Goal: Information Seeking & Learning: Learn about a topic

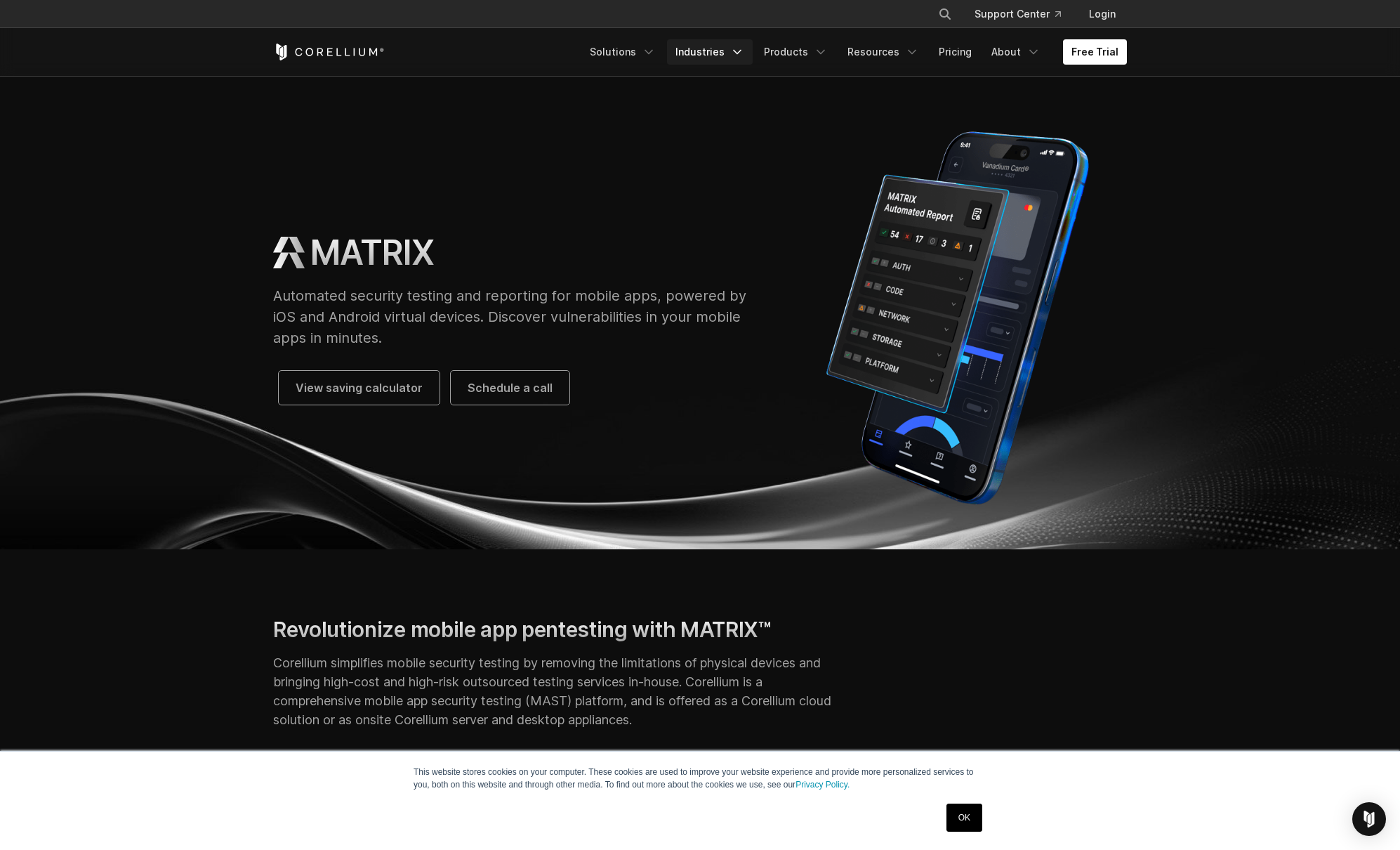
click at [721, 49] on link "Industries" at bounding box center [710, 52] width 86 height 25
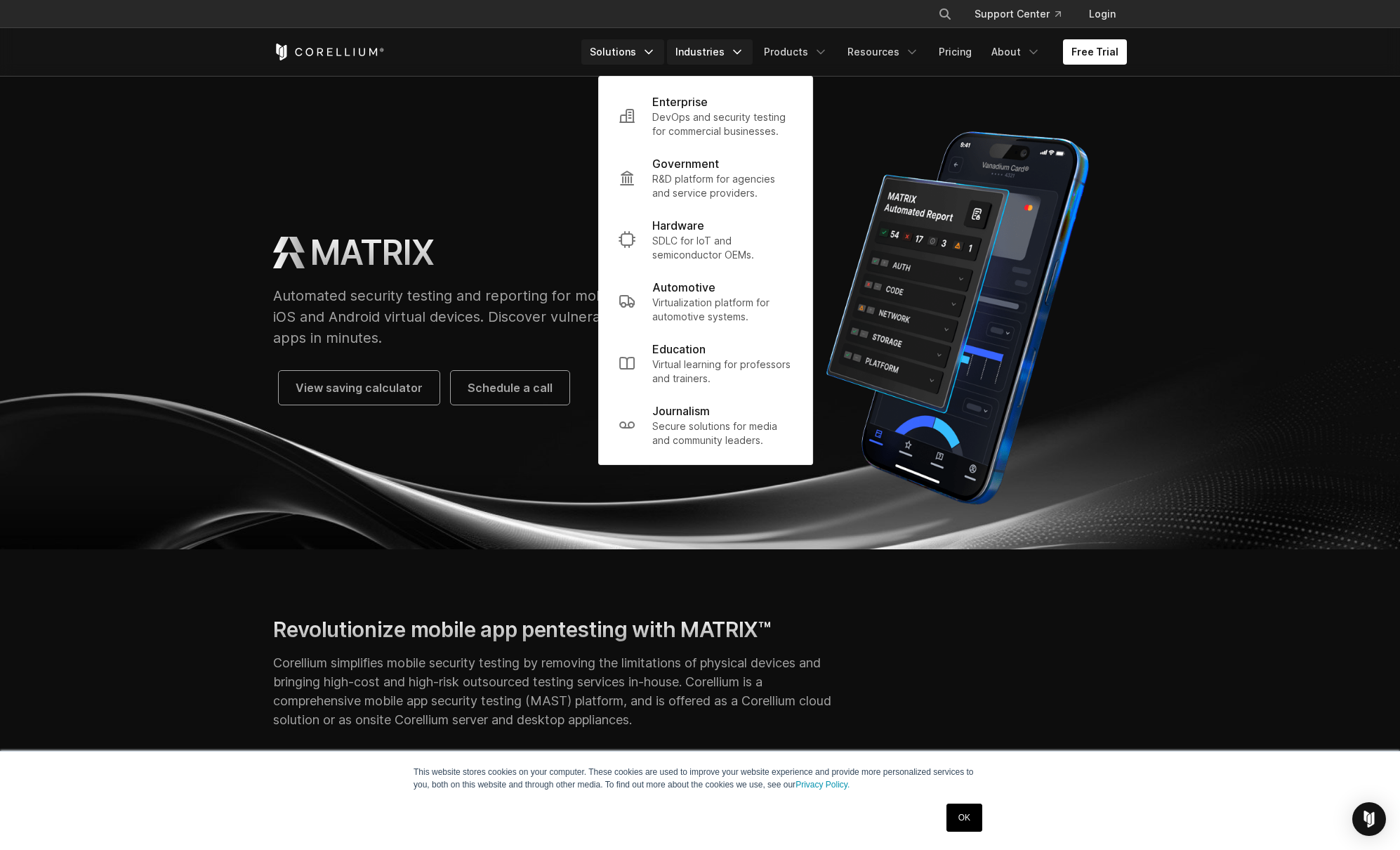
click at [638, 45] on link "Solutions" at bounding box center [623, 52] width 83 height 25
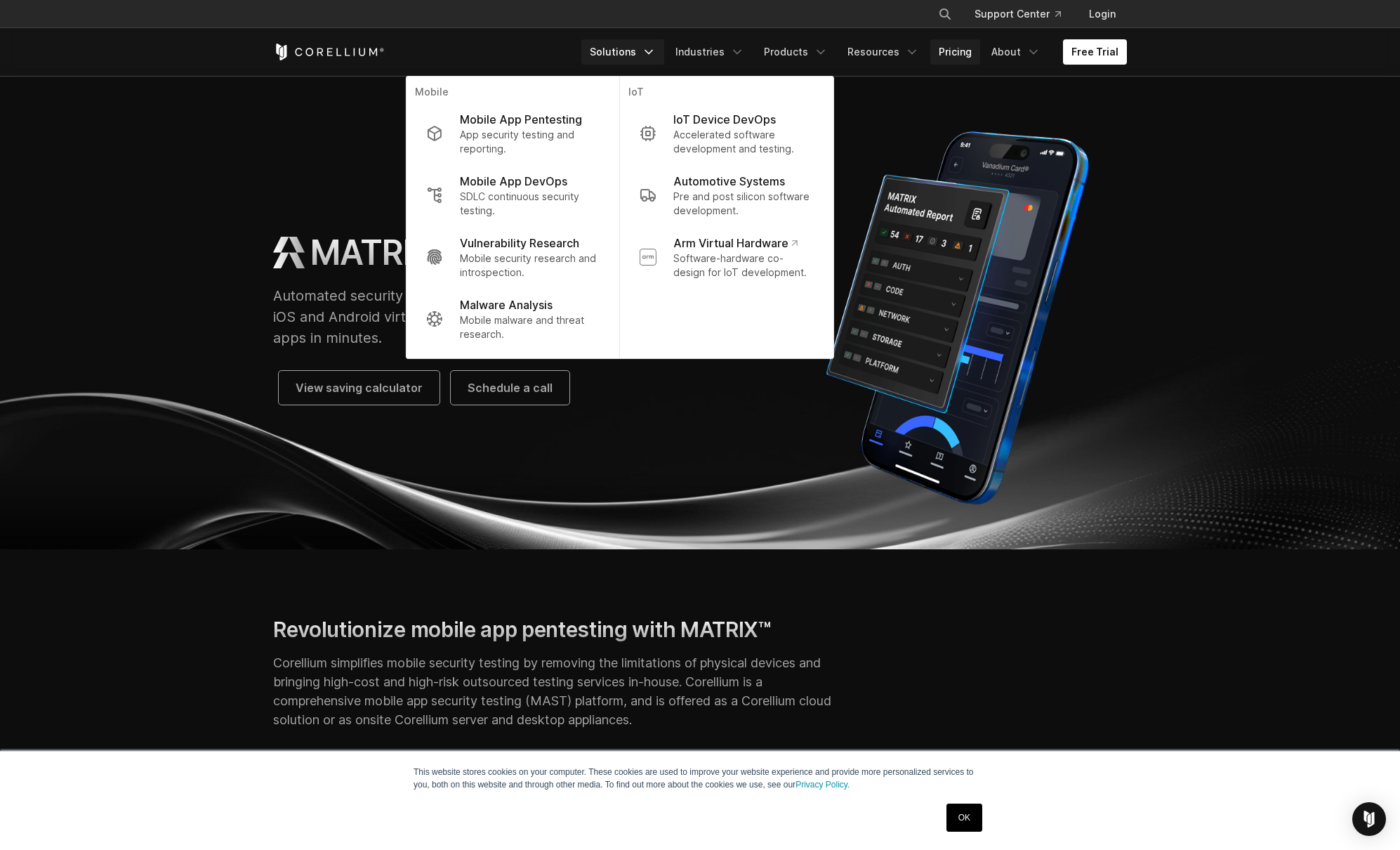
click at [959, 50] on link "Pricing" at bounding box center [955, 52] width 49 height 25
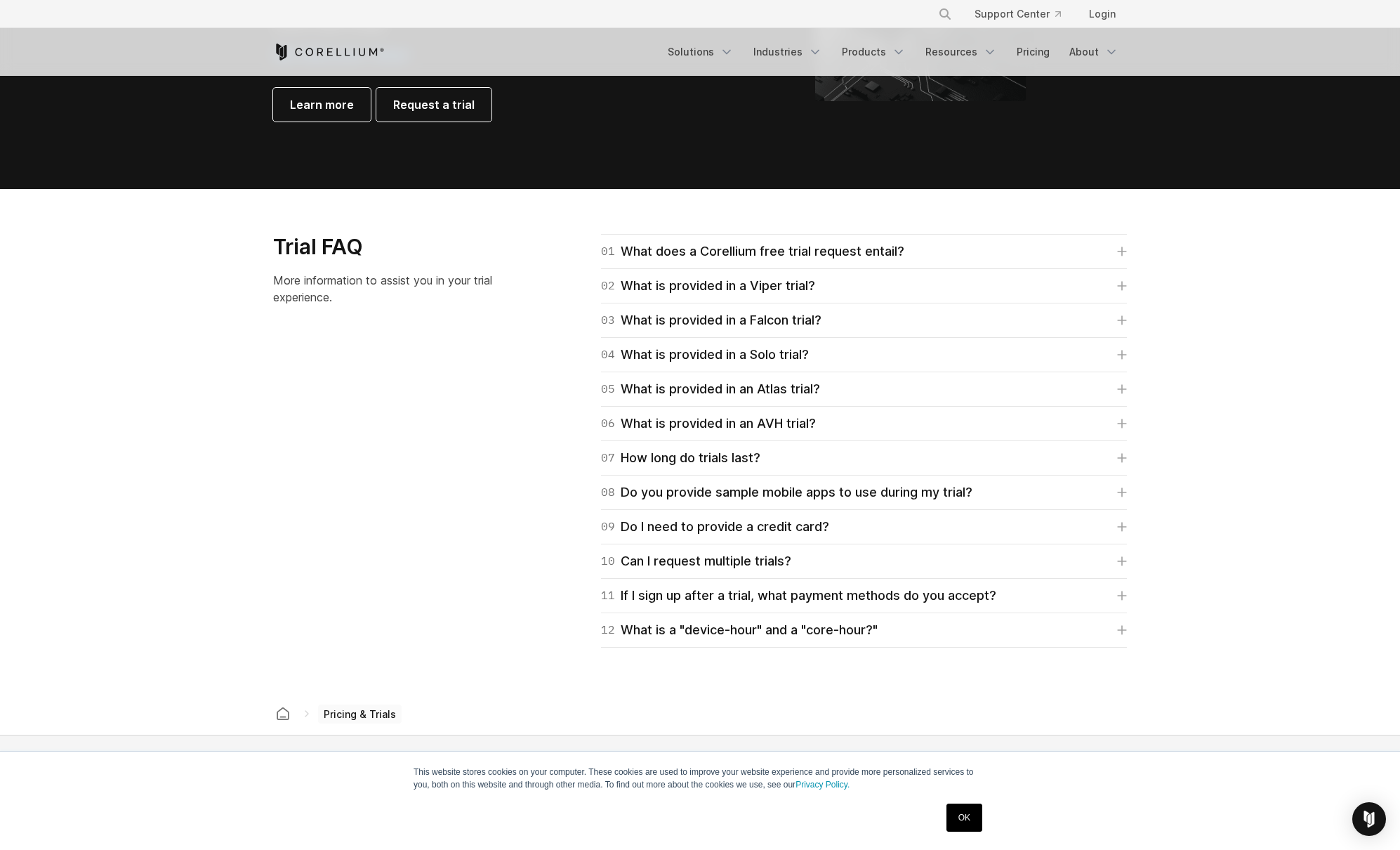
scroll to position [1880, 0]
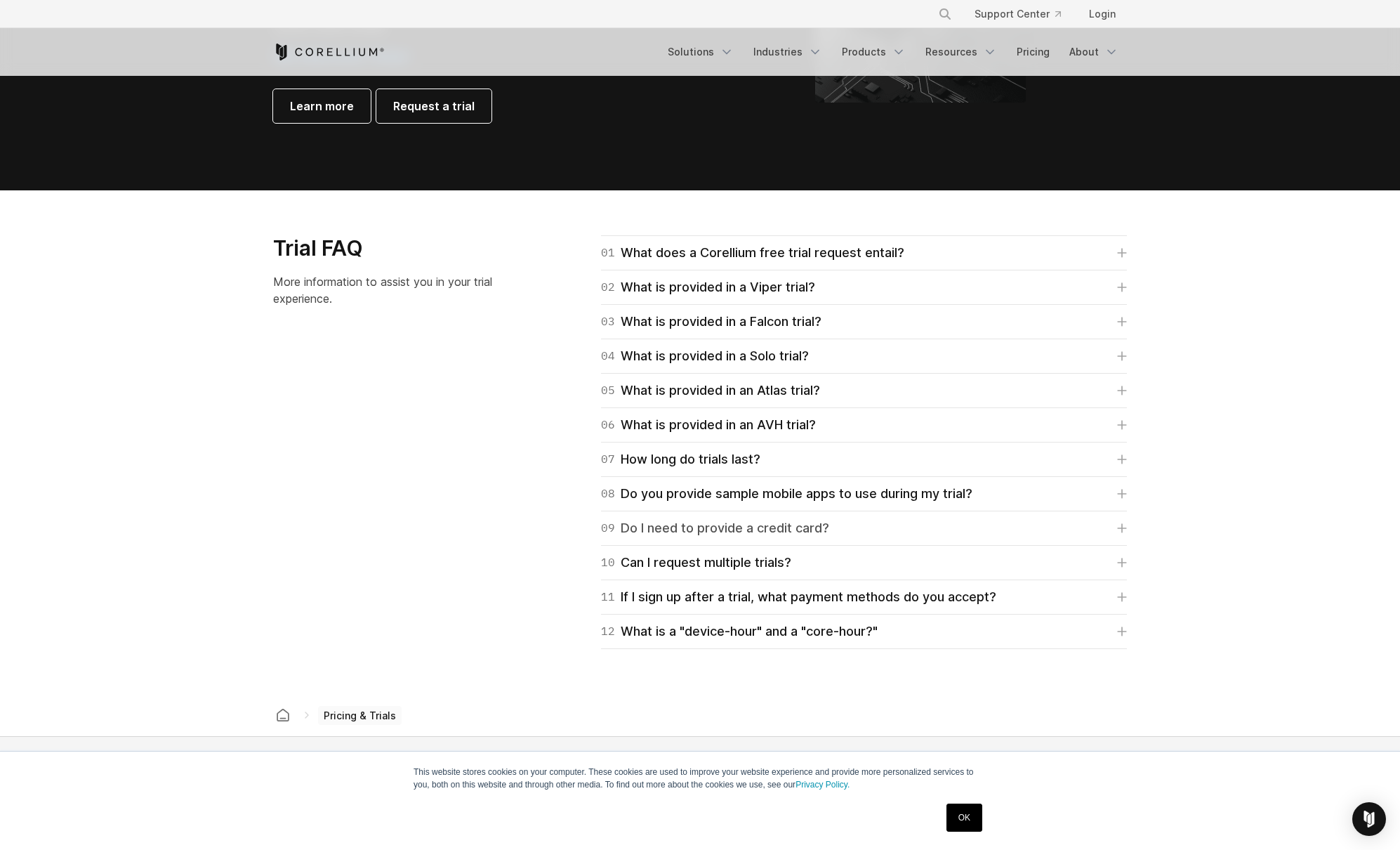
click at [693, 524] on div "09 Do I need to provide a credit card?" at bounding box center [715, 528] width 228 height 20
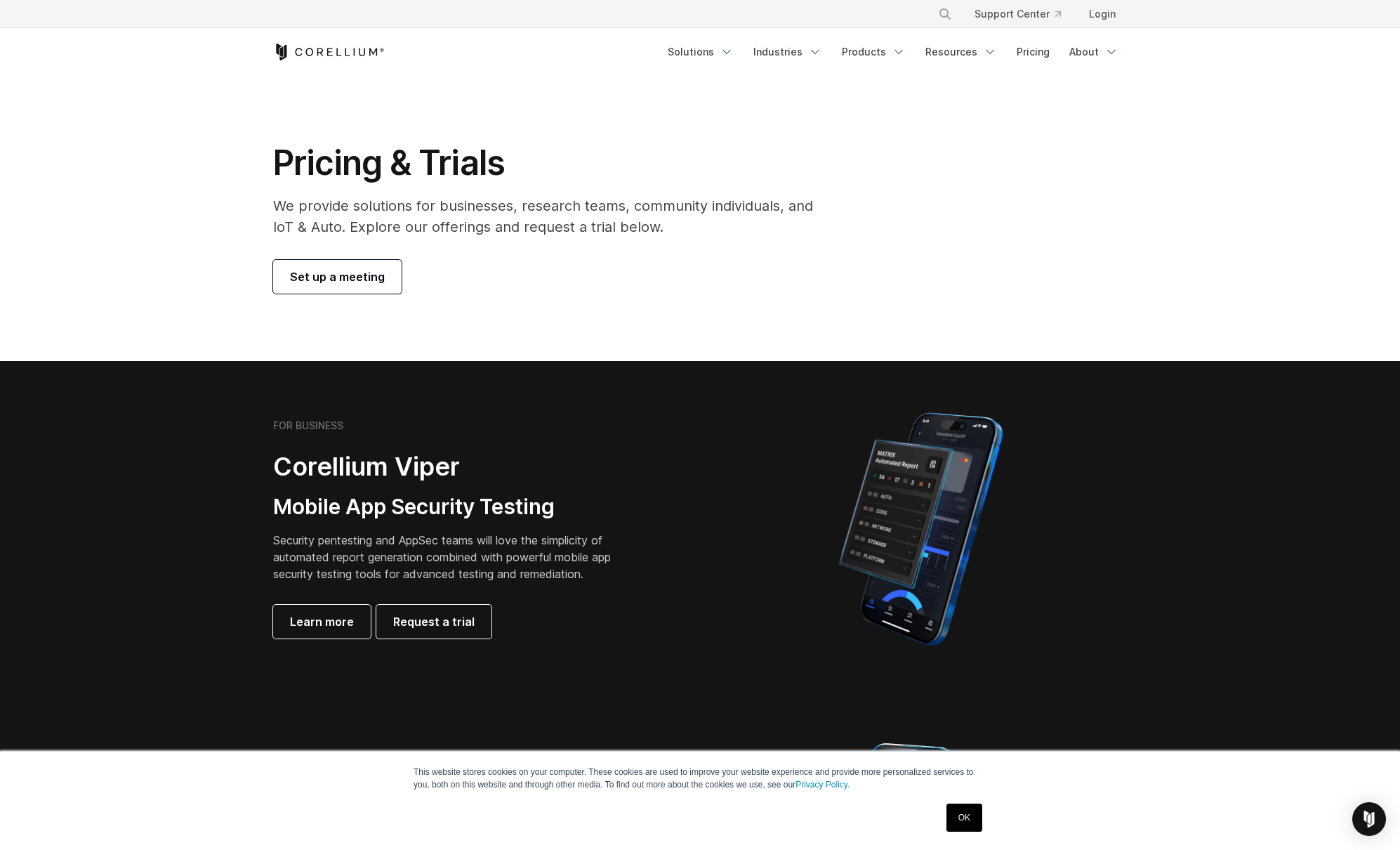
scroll to position [0, 0]
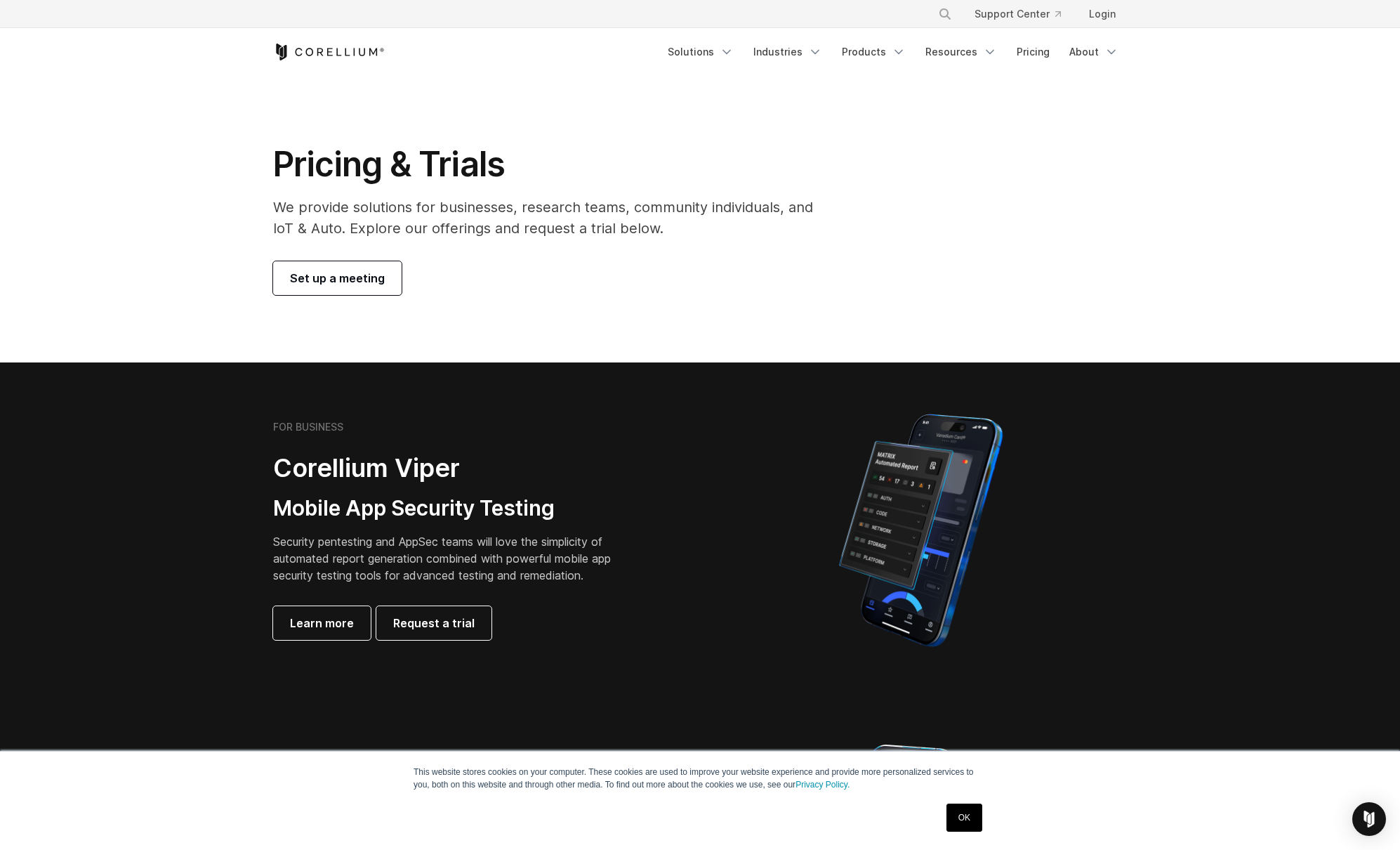
click at [333, 47] on icon "Corellium Home" at bounding box center [329, 52] width 112 height 17
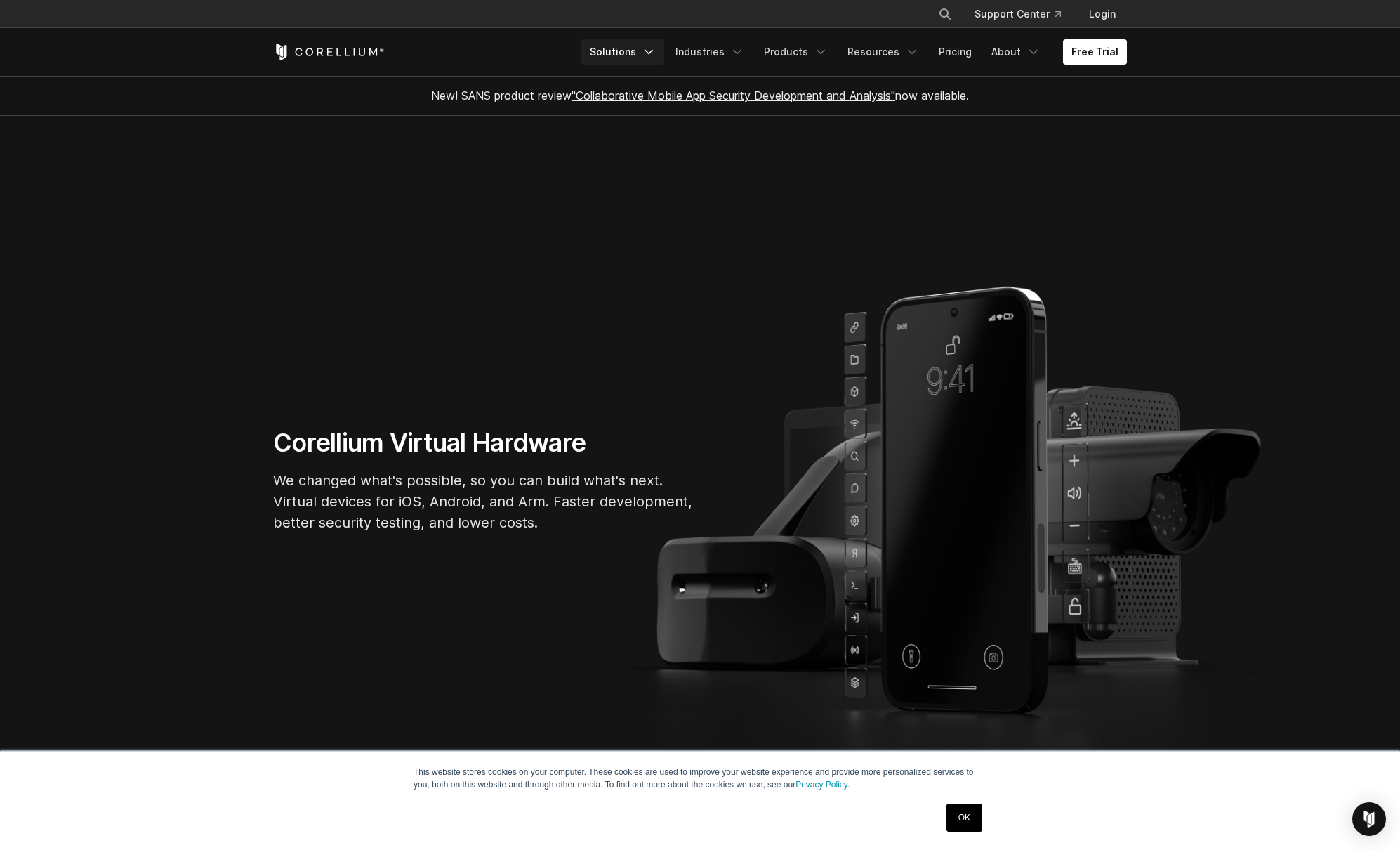
click at [629, 48] on link "Solutions" at bounding box center [623, 52] width 83 height 25
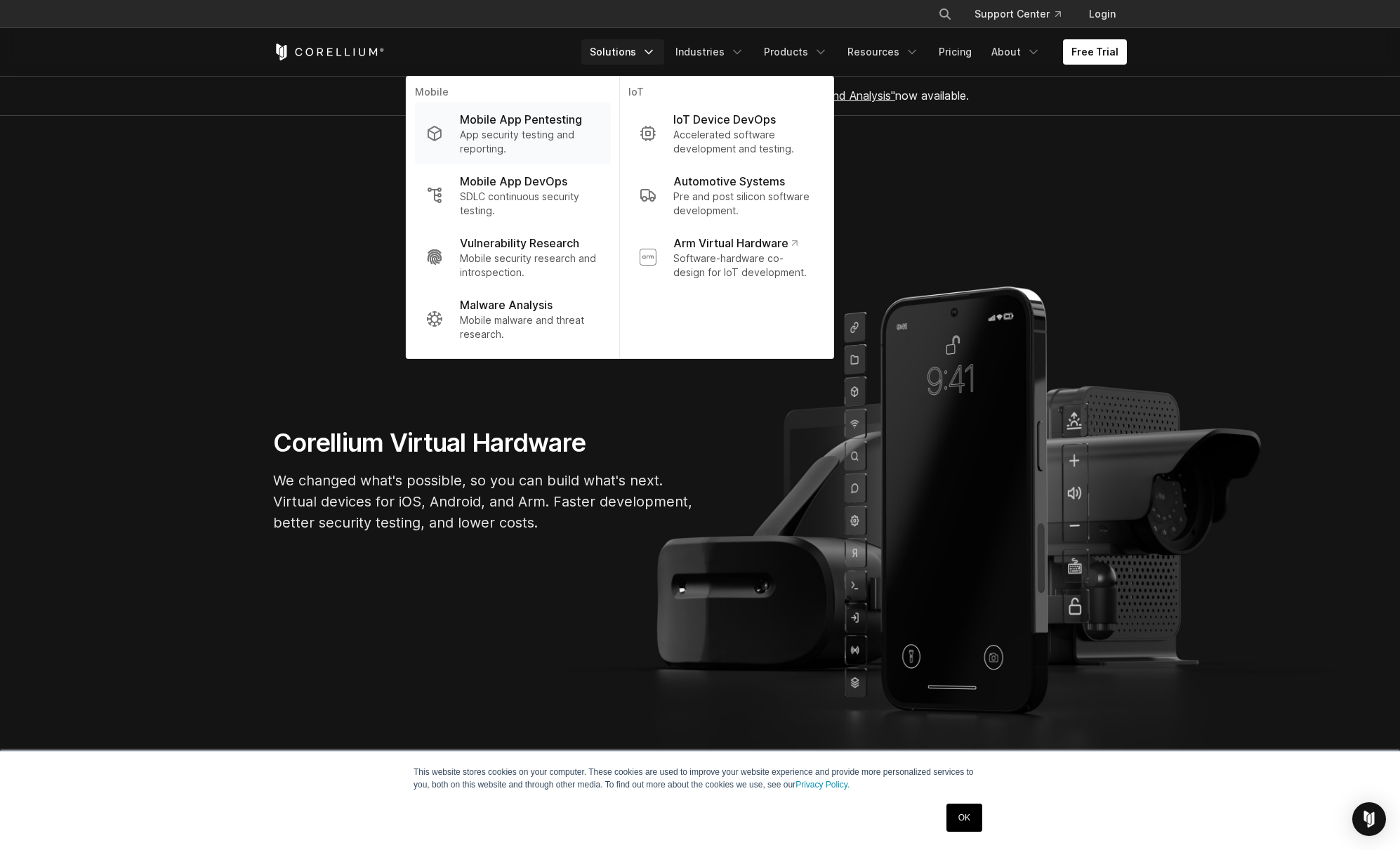
click at [533, 120] on p "Mobile App Pentesting" at bounding box center [521, 119] width 122 height 17
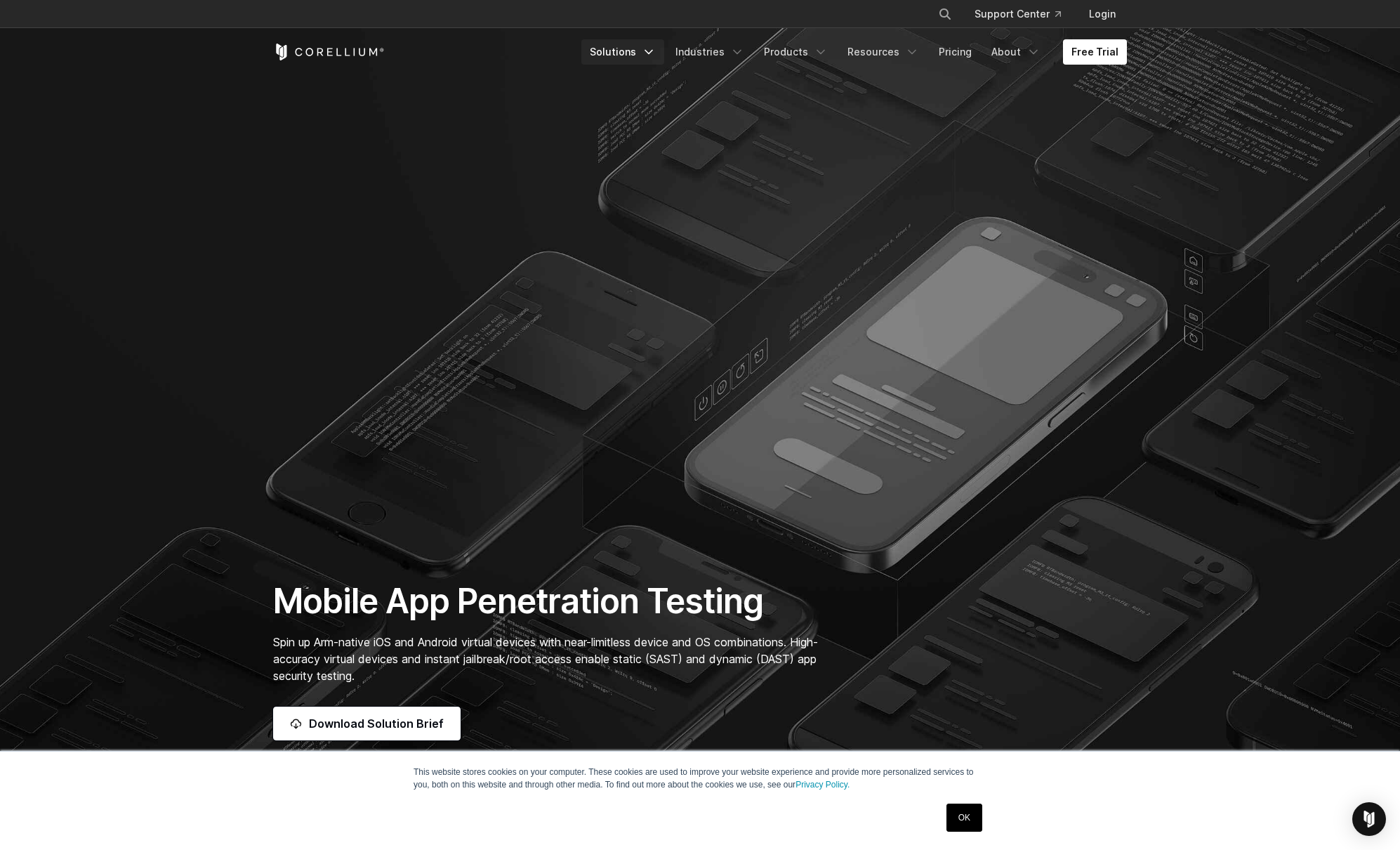
click at [629, 47] on link "Solutions" at bounding box center [623, 52] width 83 height 25
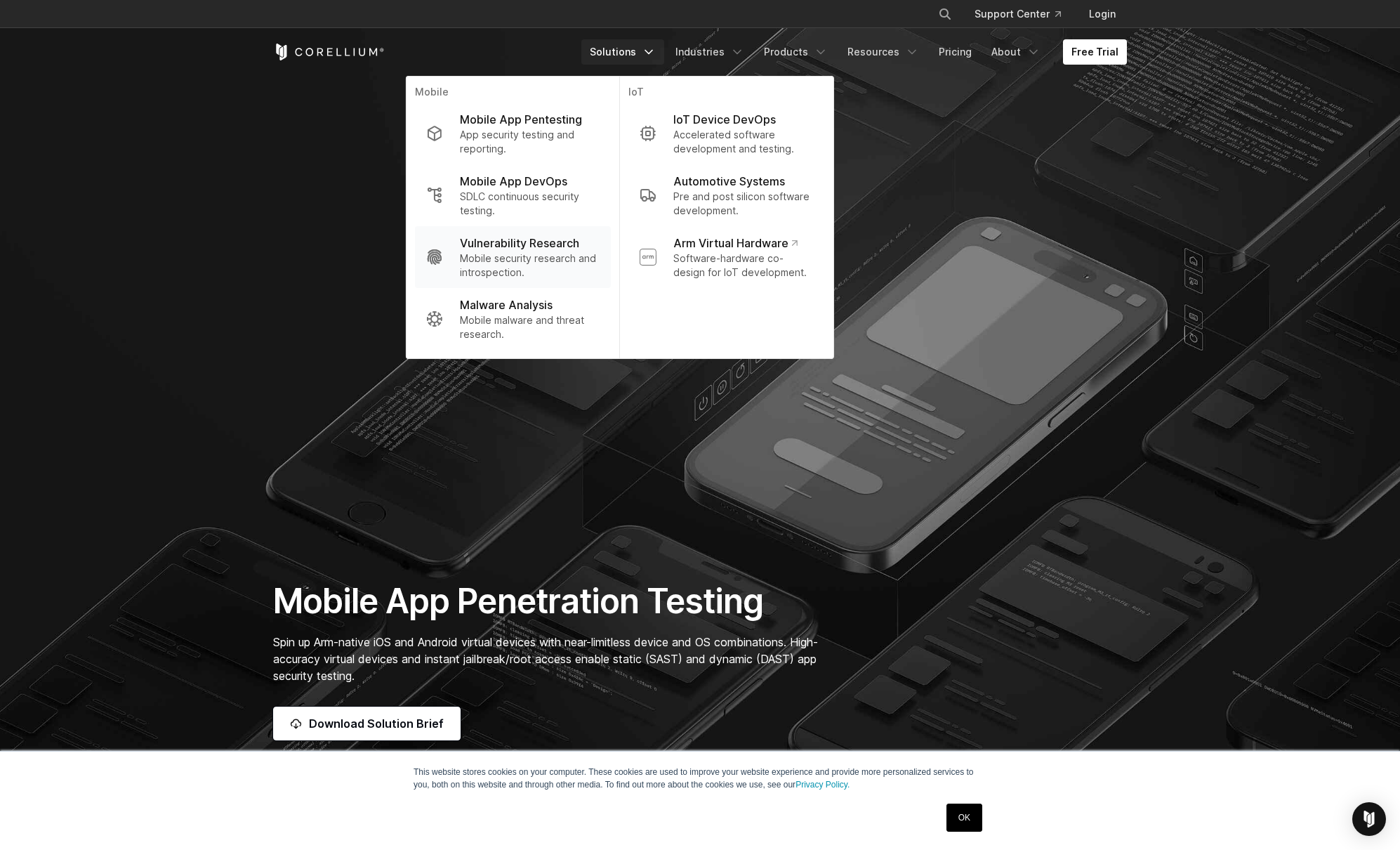
click at [517, 239] on p "Vulnerability Research" at bounding box center [520, 242] width 120 height 17
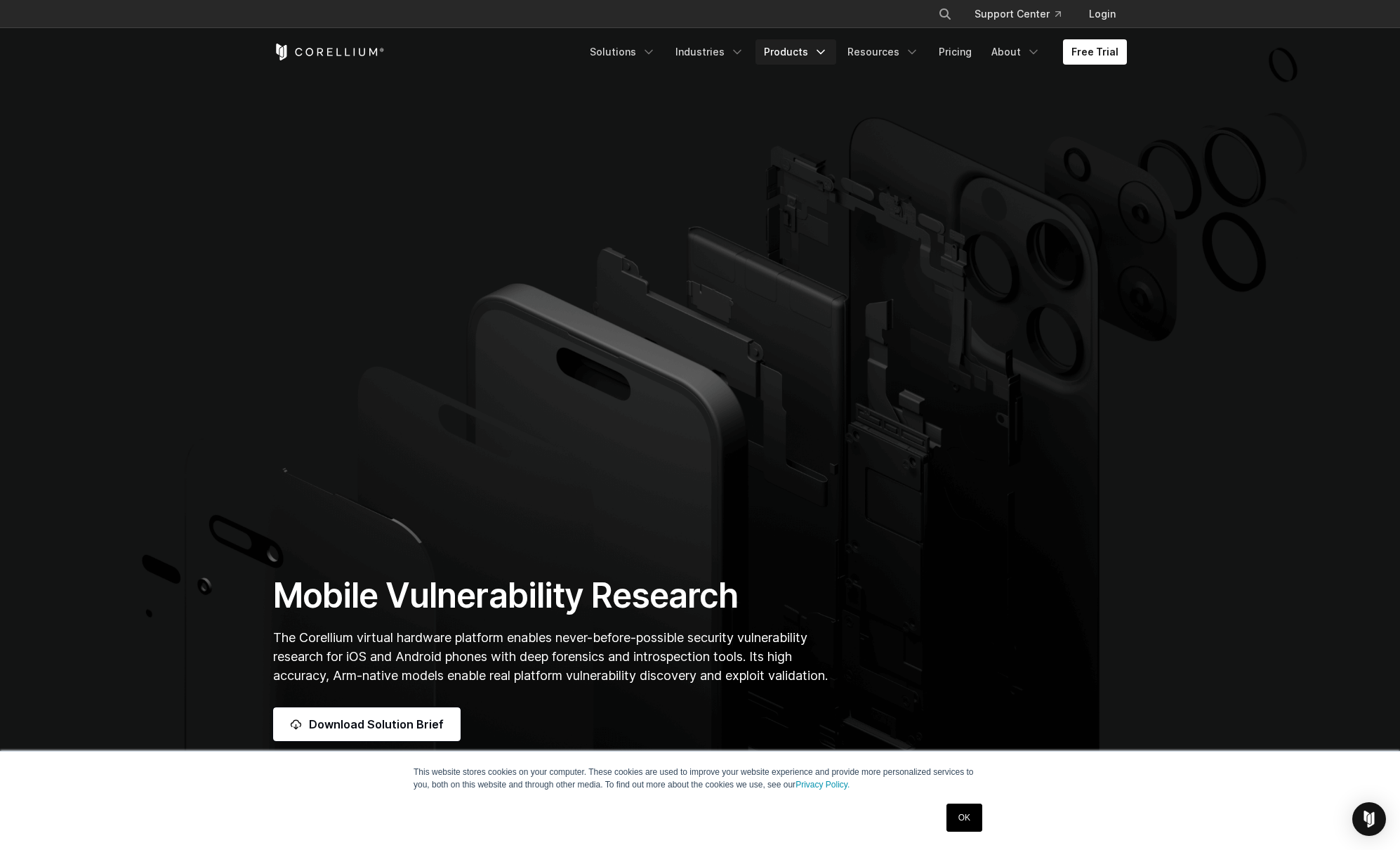
click at [787, 50] on link "Products" at bounding box center [796, 52] width 81 height 25
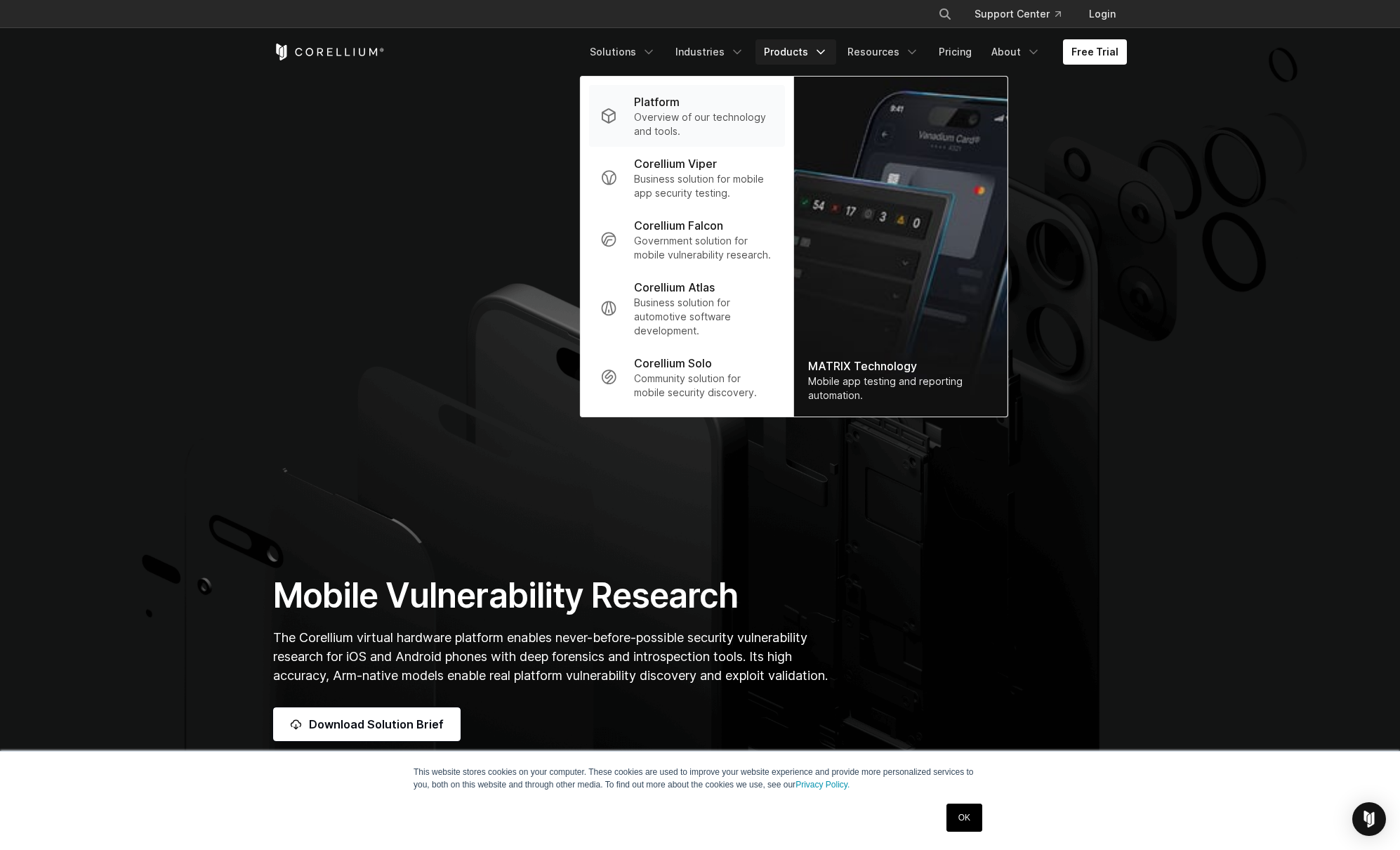
click at [682, 117] on p "Overview of our technology and tools." at bounding box center [703, 124] width 140 height 28
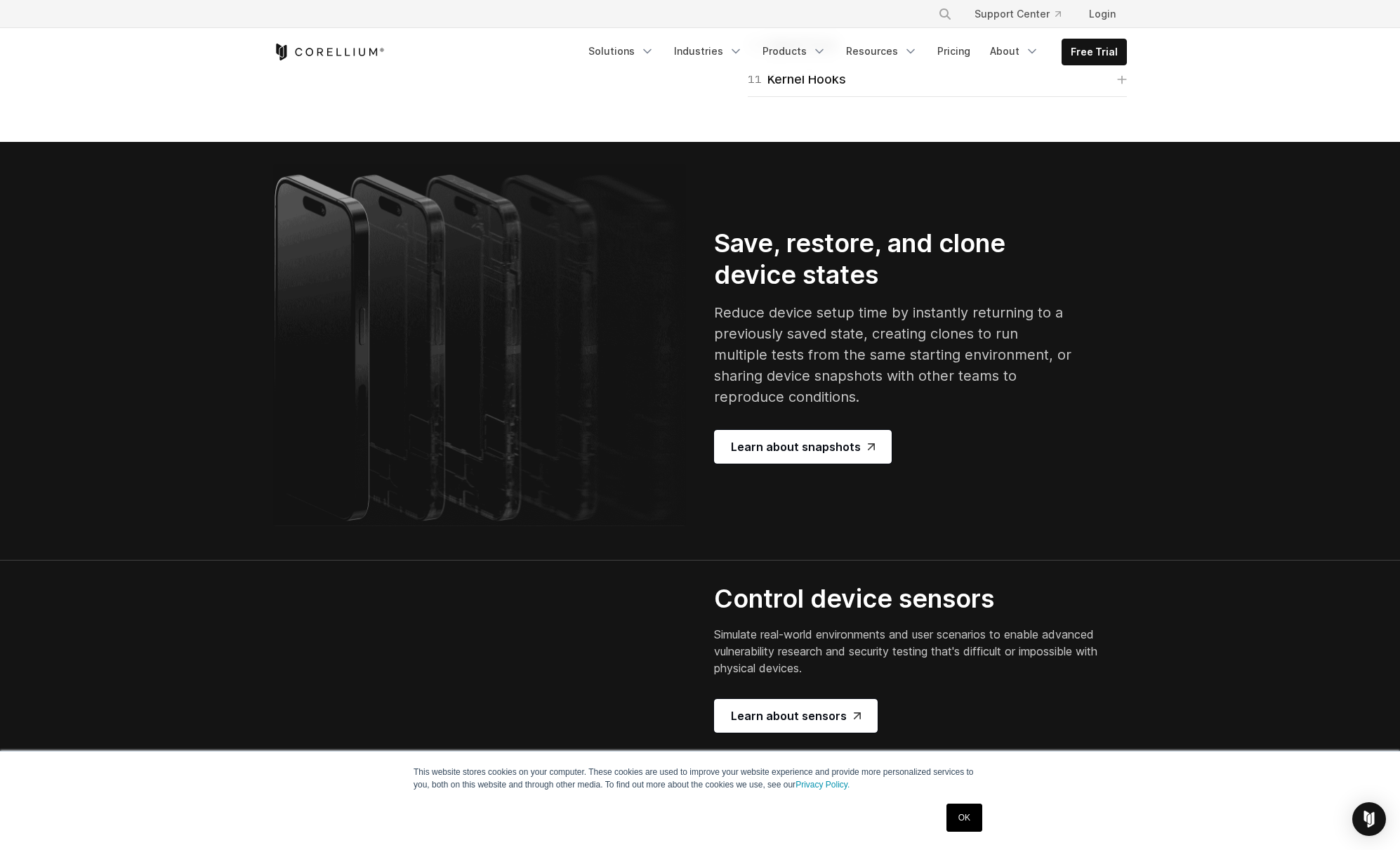
scroll to position [2600, 0]
